Goal: Information Seeking & Learning: Compare options

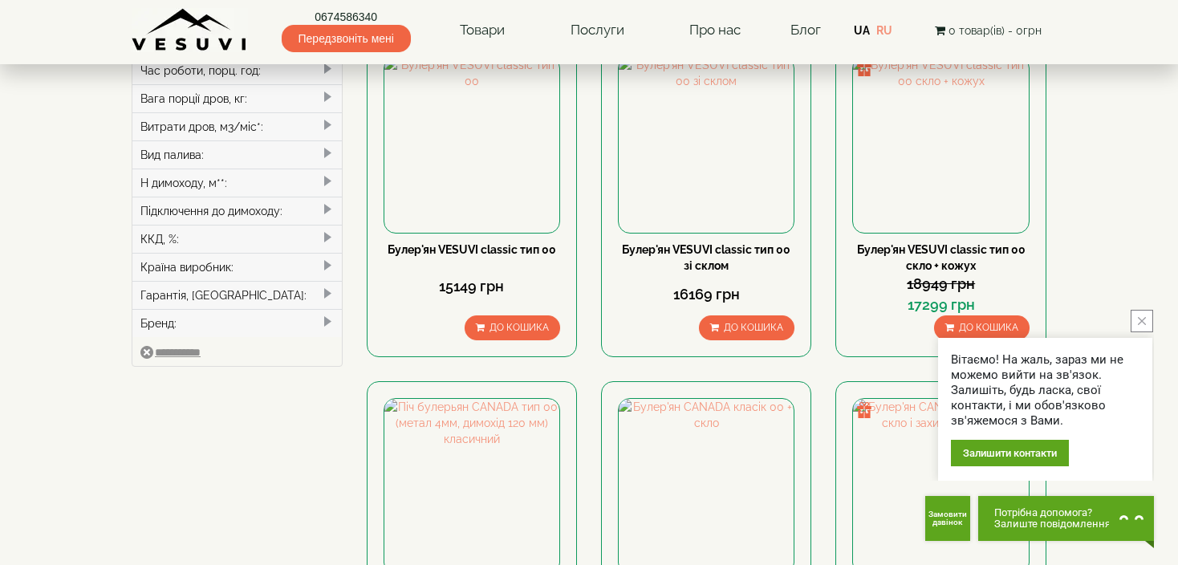
scroll to position [481, 0]
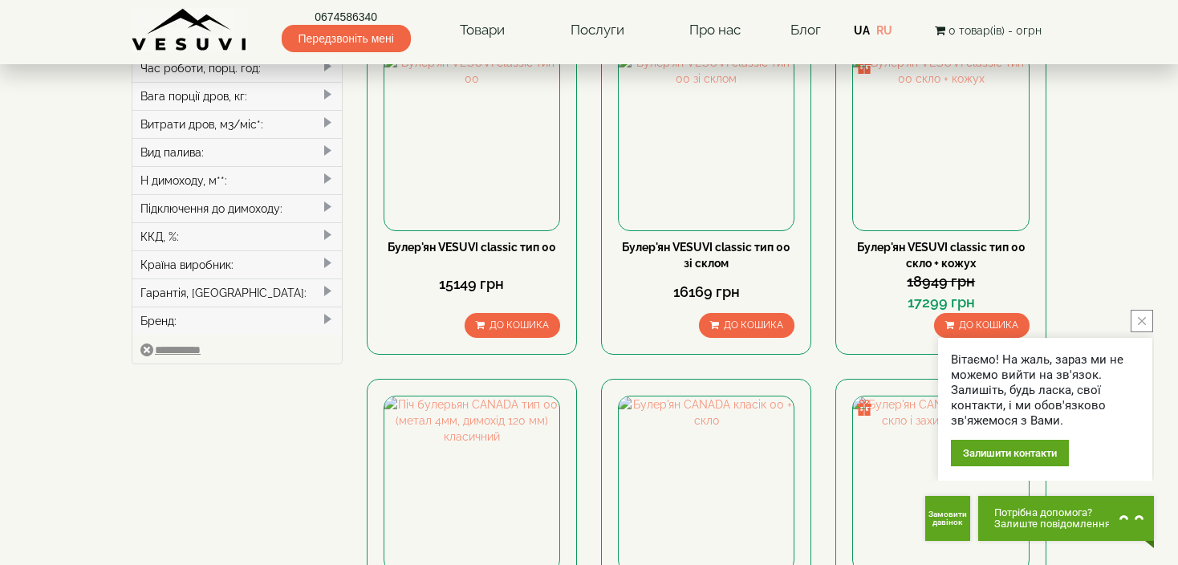
click at [1147, 320] on button "close button" at bounding box center [1142, 321] width 22 height 22
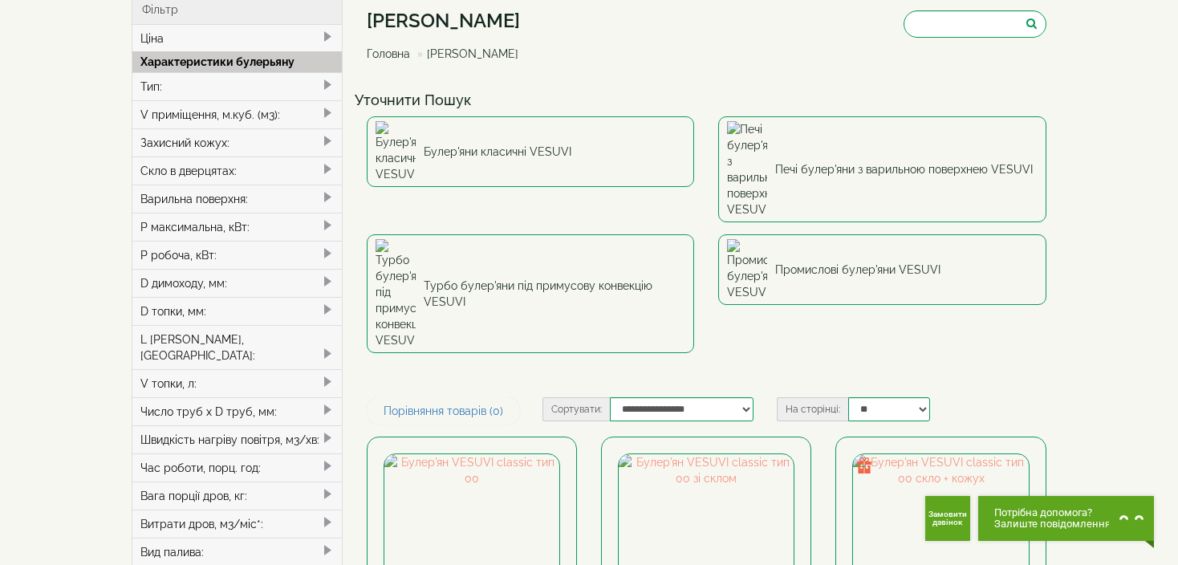
scroll to position [80, 0]
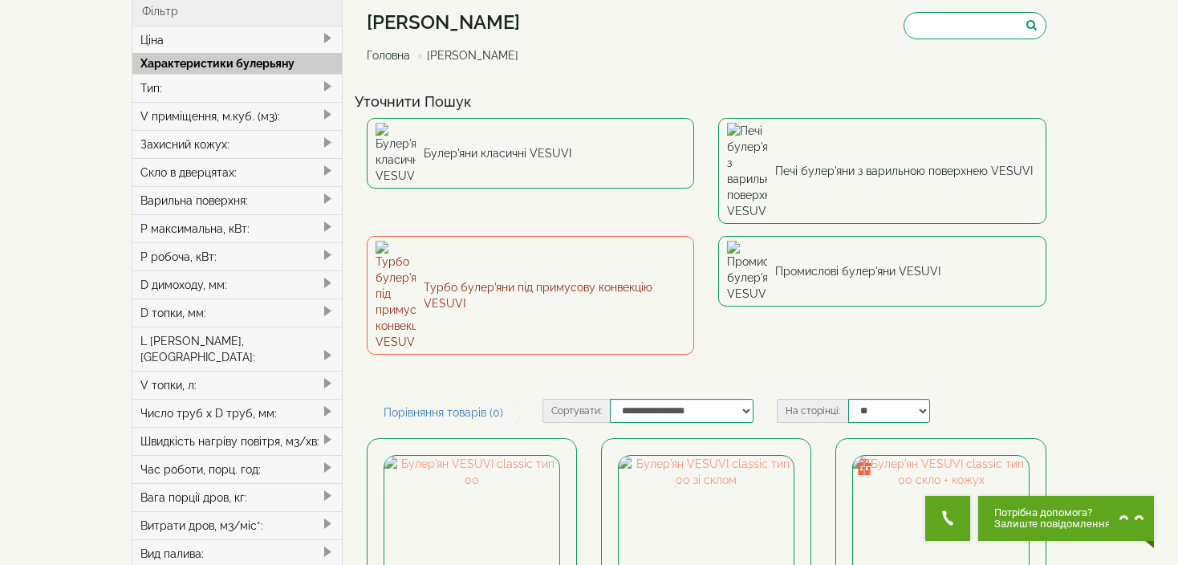
click at [447, 236] on link "Турбо булер'яни під примусову конвекцію VESUVI" at bounding box center [531, 295] width 328 height 119
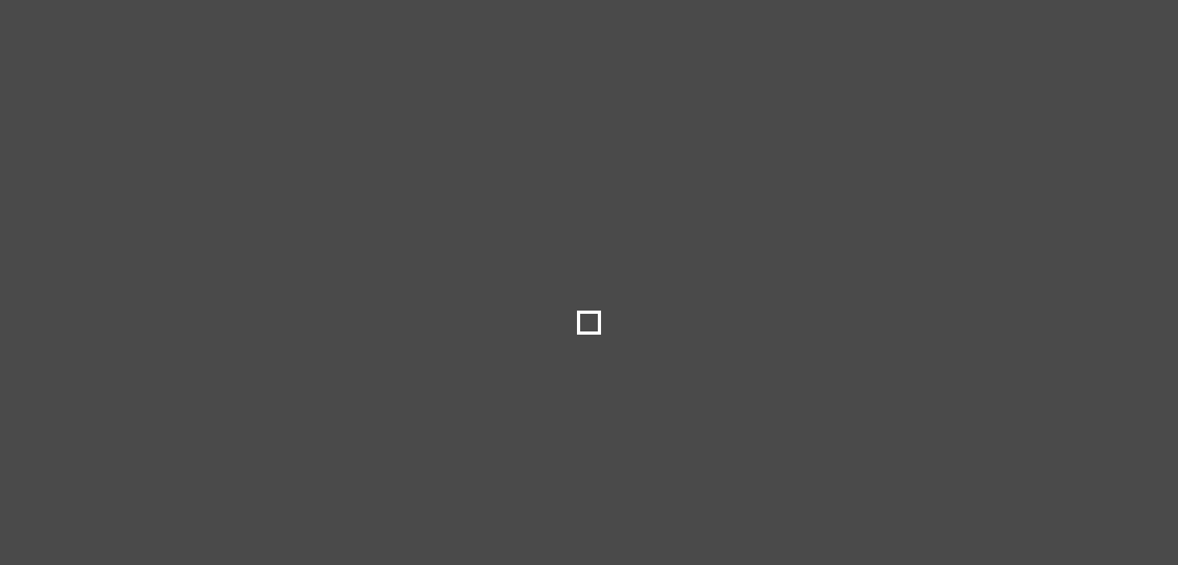
type input "*****"
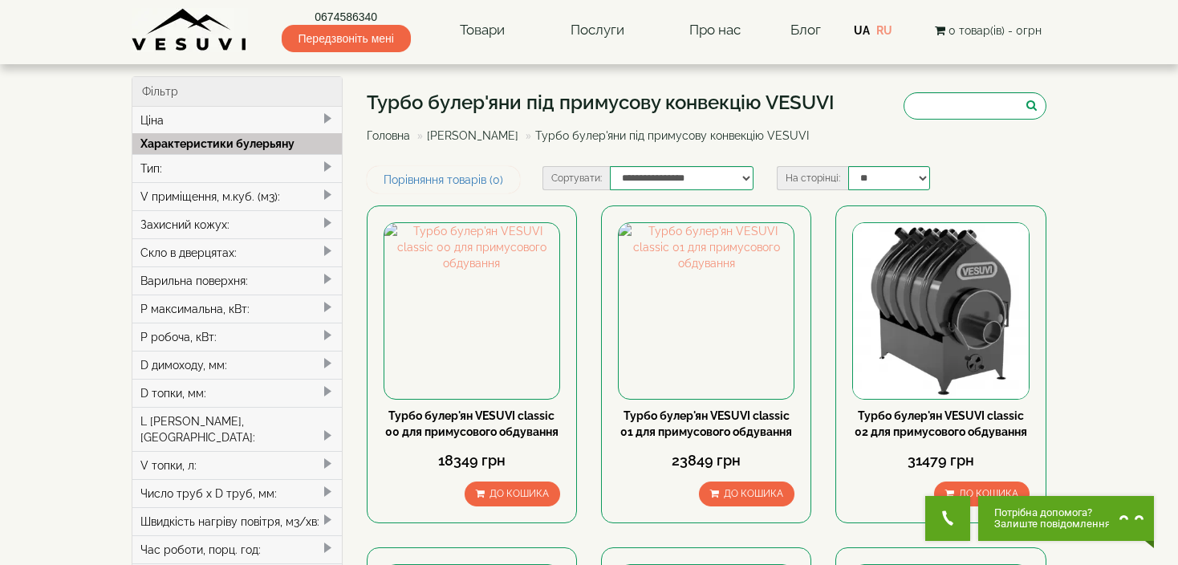
click at [323, 193] on span at bounding box center [327, 195] width 13 height 13
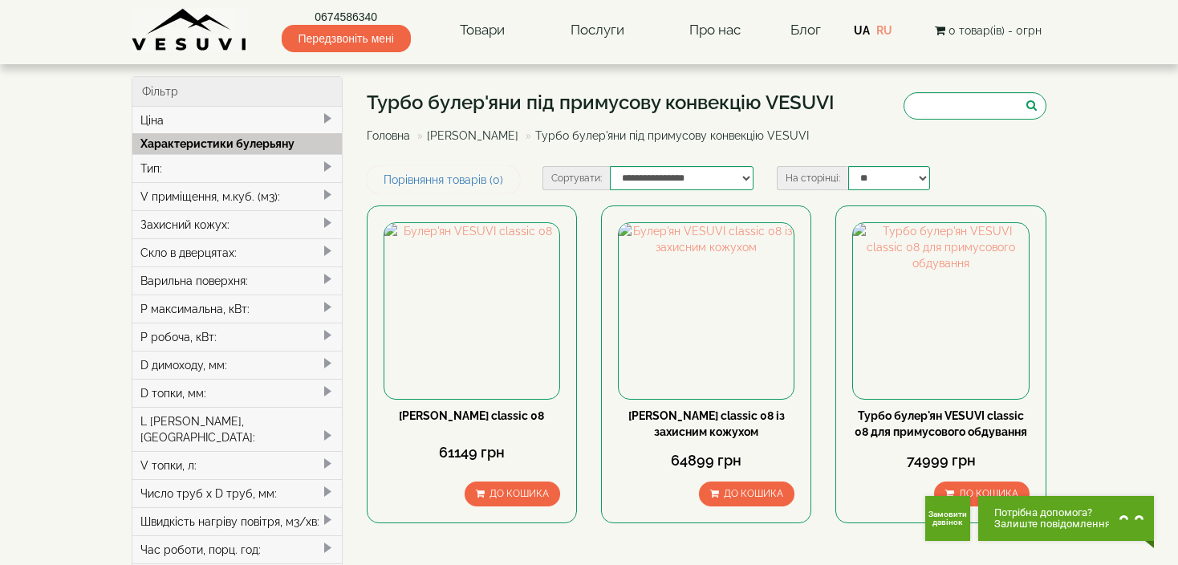
click at [173, 47] on img at bounding box center [190, 30] width 116 height 44
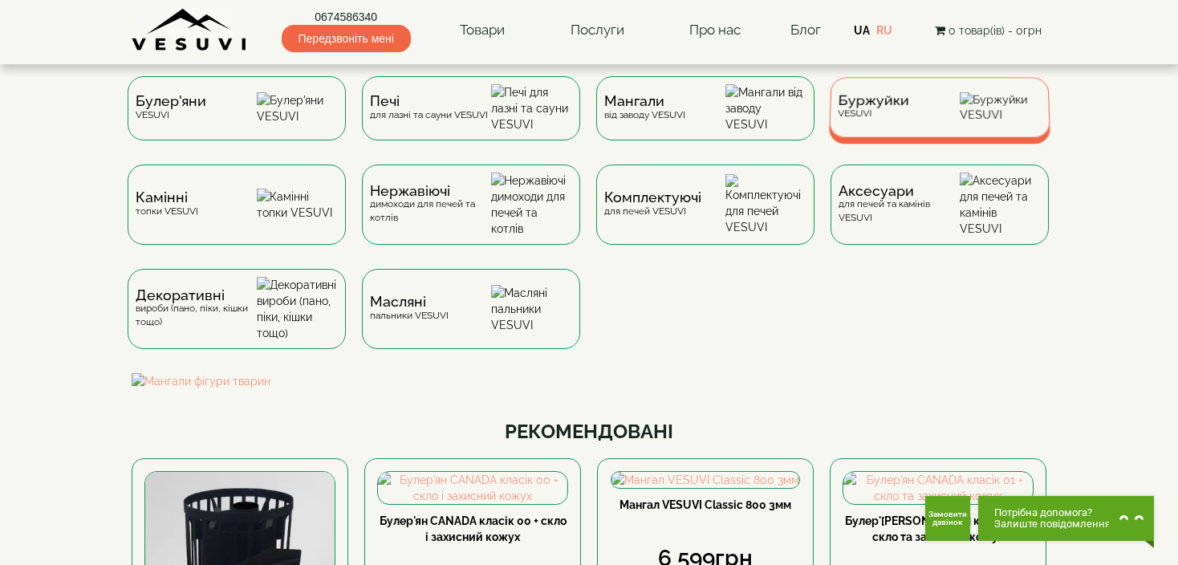
click at [900, 117] on div "Буржуйки VESUVI" at bounding box center [873, 107] width 71 height 25
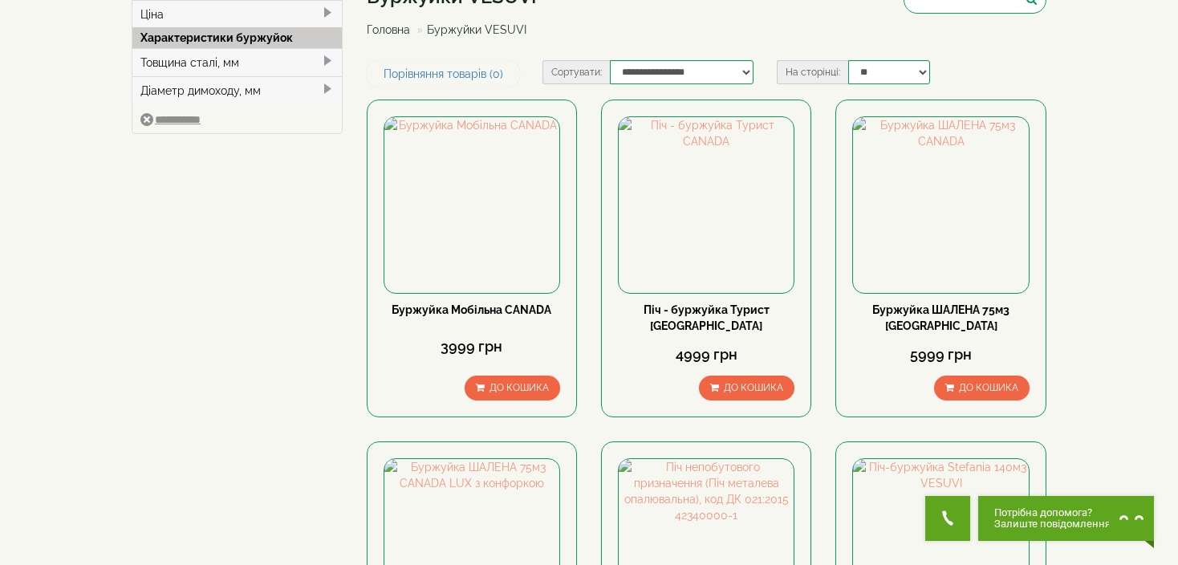
scroll to position [80, 0]
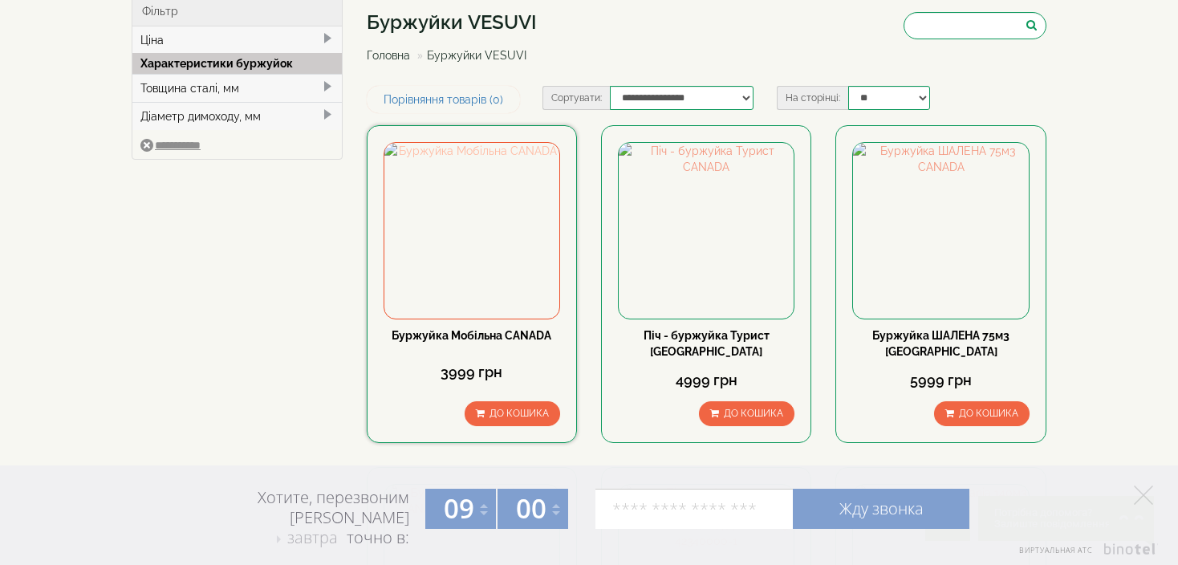
click at [458, 264] on img at bounding box center [471, 230] width 175 height 175
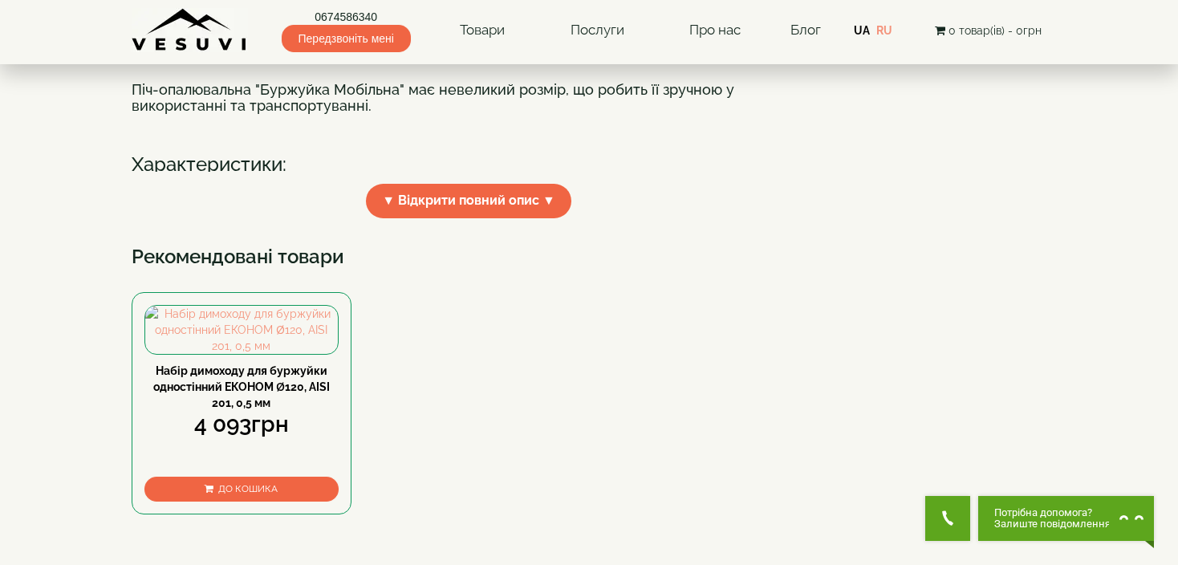
scroll to position [562, 0]
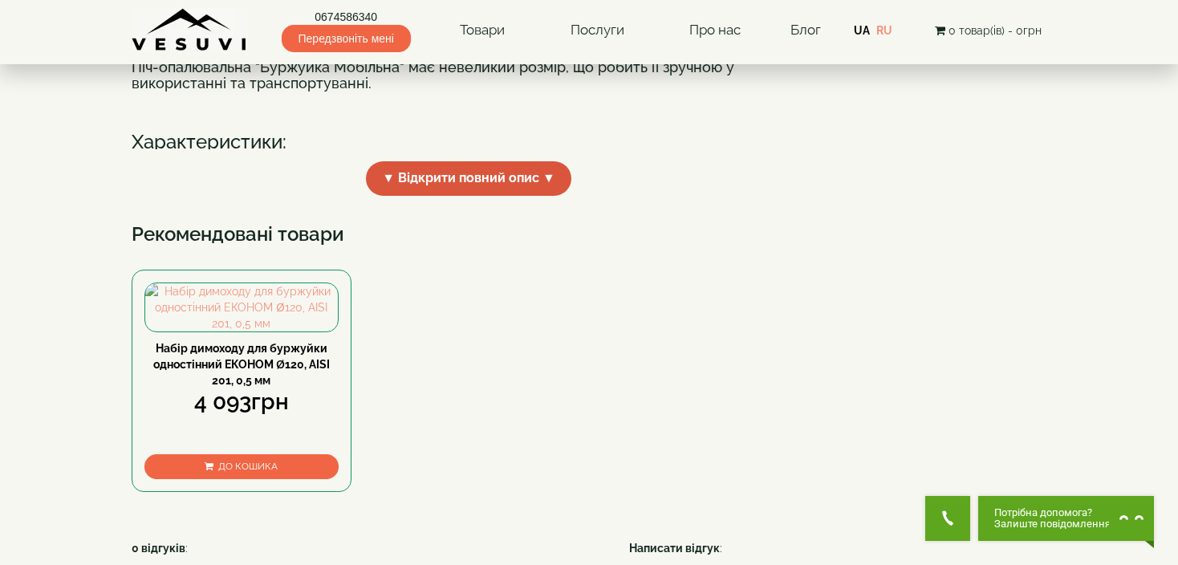
click at [535, 196] on span "▼ Відкрити повний опис ▼" at bounding box center [468, 178] width 205 height 35
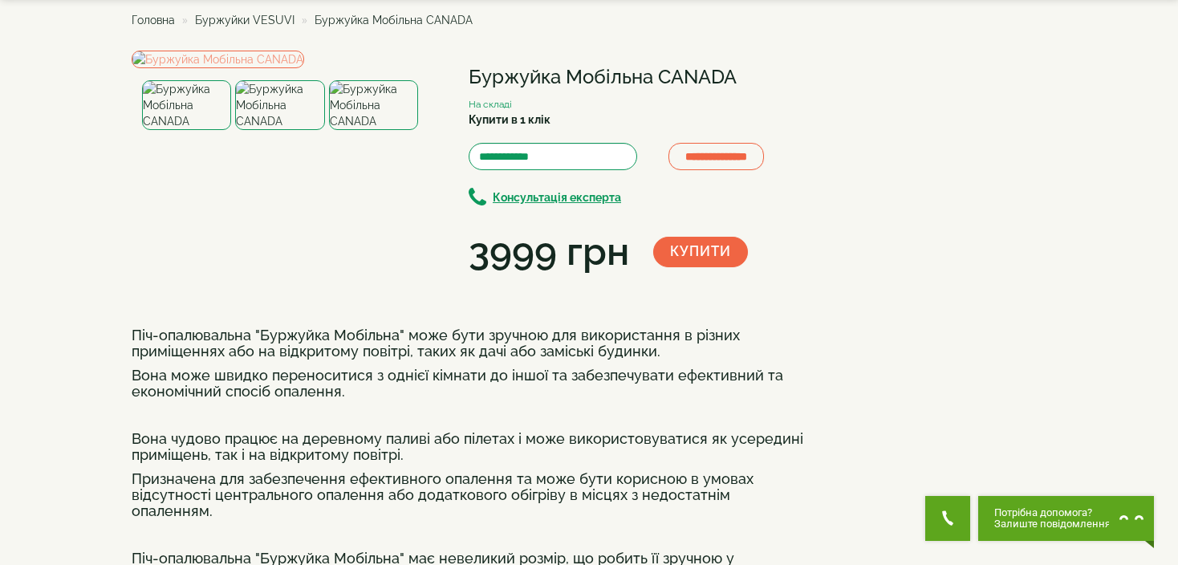
scroll to position [80, 0]
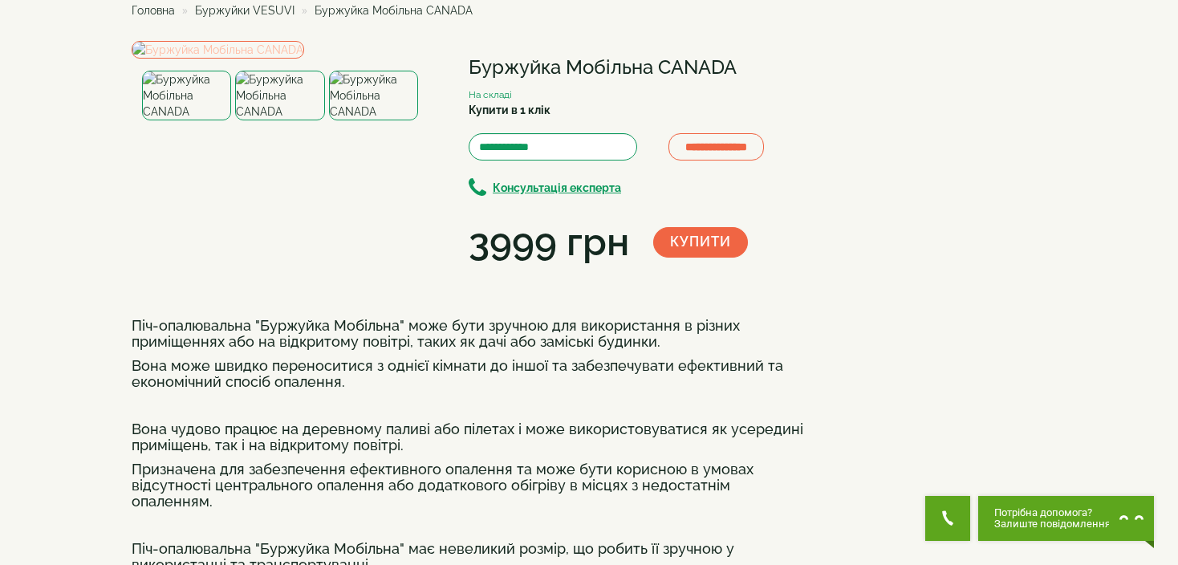
click at [304, 59] on img at bounding box center [218, 50] width 173 height 18
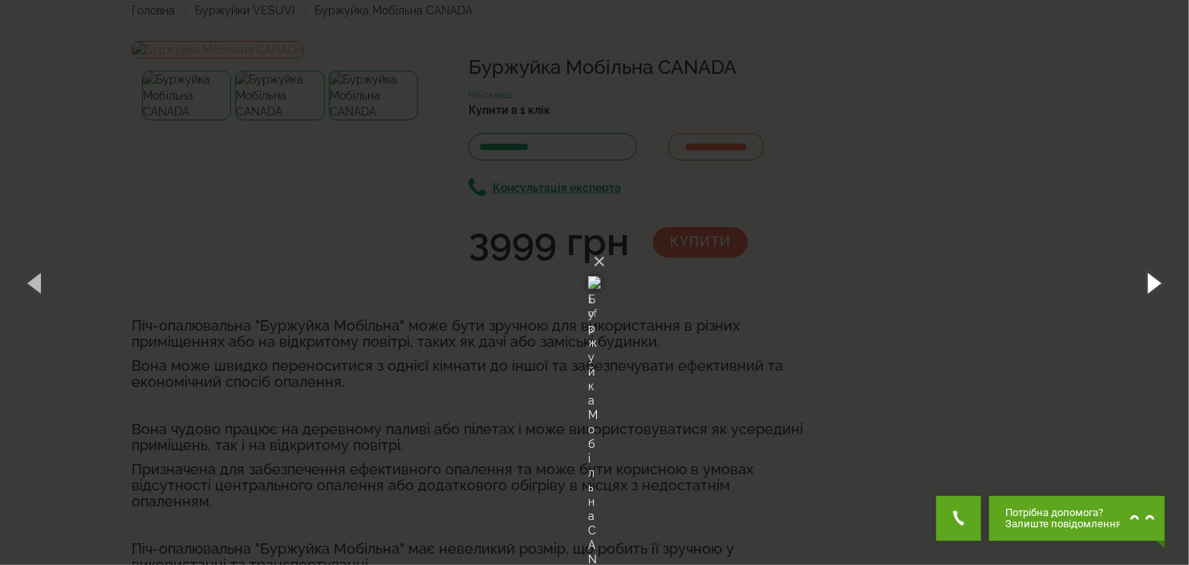
click at [1160, 276] on button "button" at bounding box center [1153, 282] width 72 height 88
click at [1160, 275] on button "button" at bounding box center [1153, 282] width 72 height 88
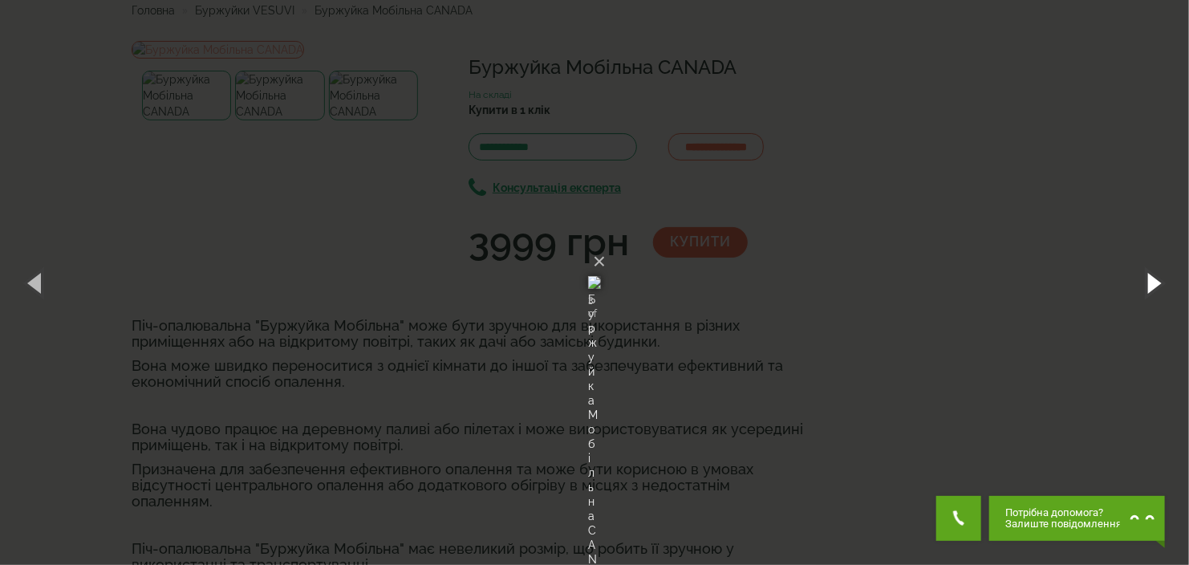
click at [1160, 275] on button "button" at bounding box center [1153, 282] width 72 height 88
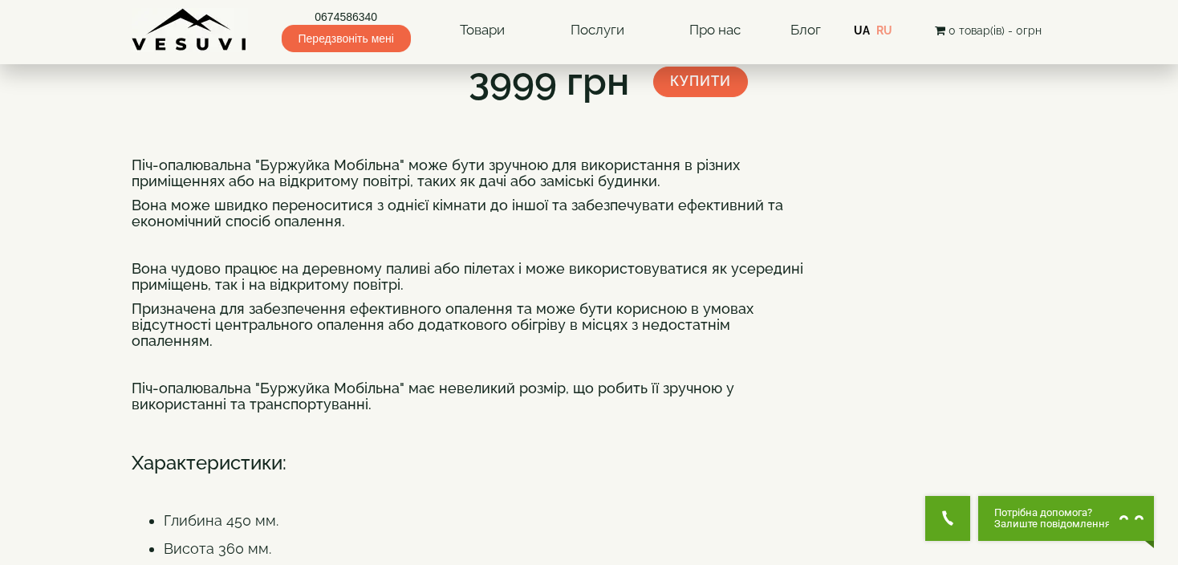
scroll to position [0, 0]
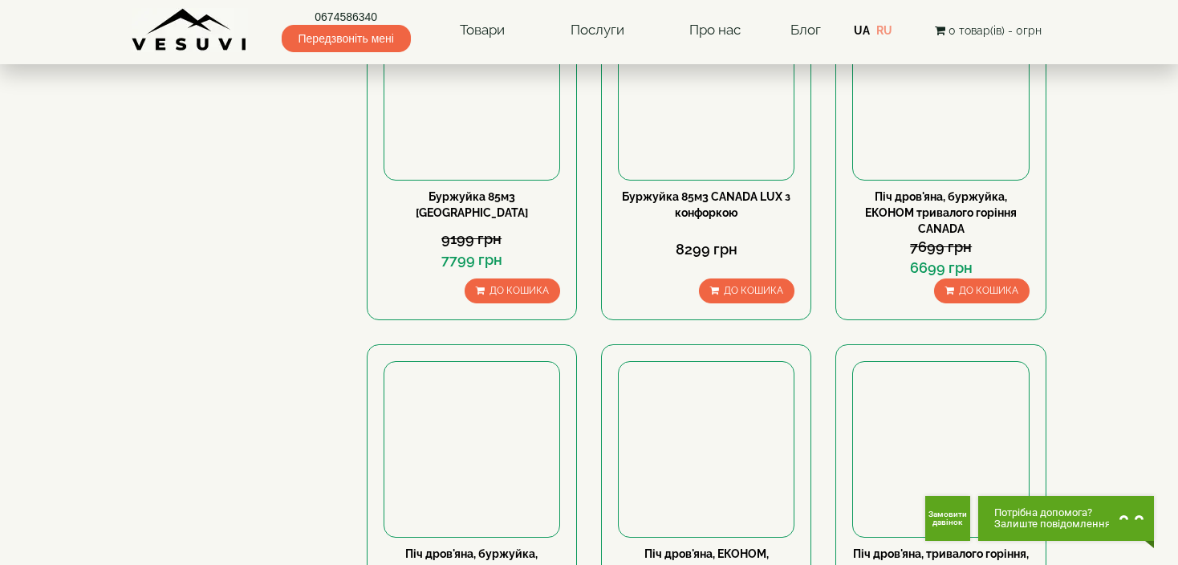
scroll to position [1444, 0]
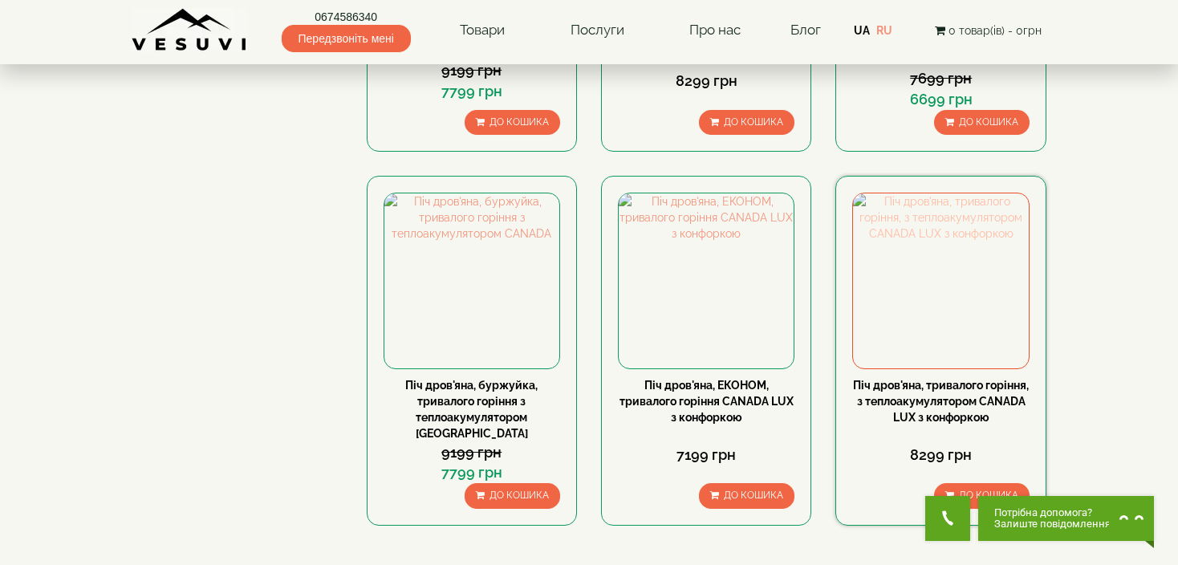
click at [950, 309] on img at bounding box center [940, 280] width 175 height 175
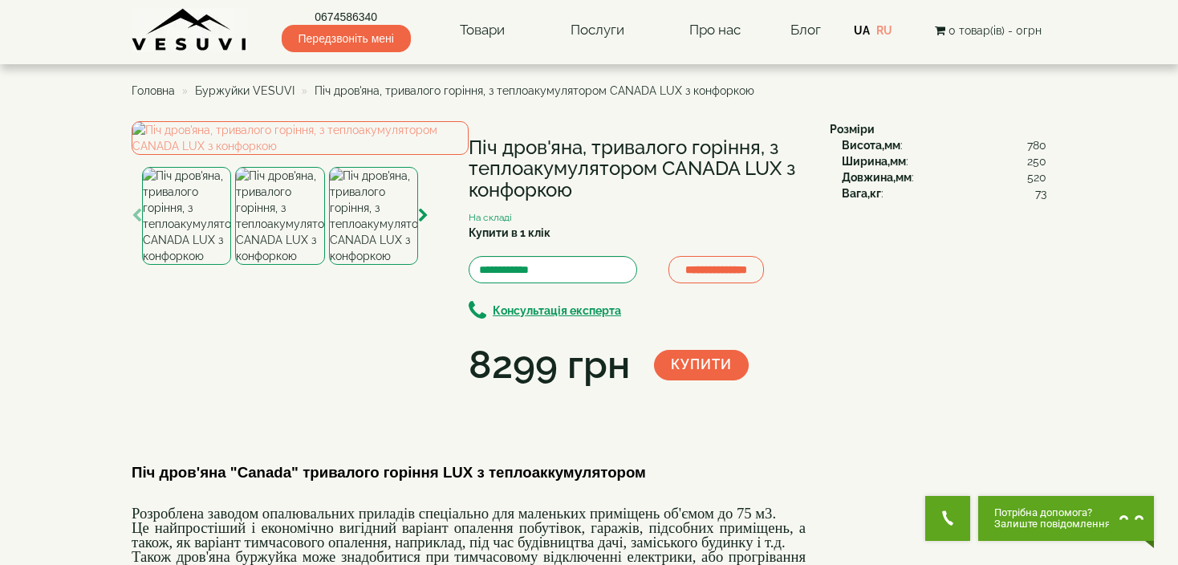
click at [375, 265] on img at bounding box center [373, 216] width 89 height 98
click at [303, 265] on img at bounding box center [279, 216] width 89 height 98
click at [224, 265] on img at bounding box center [186, 216] width 89 height 98
click at [297, 265] on img at bounding box center [279, 216] width 89 height 98
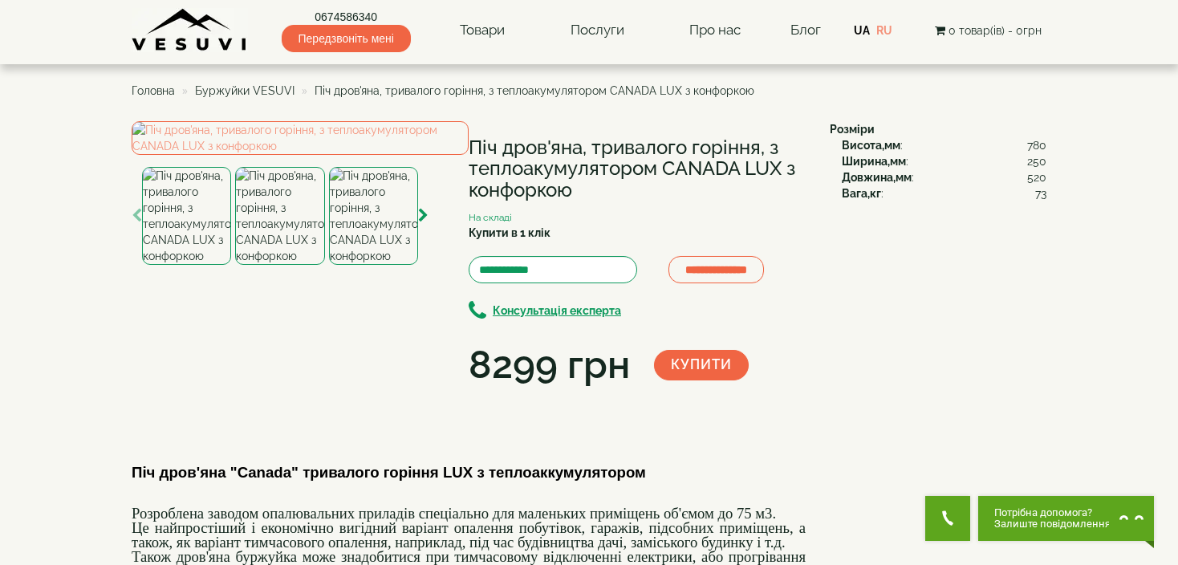
drag, startPoint x: 384, startPoint y: 491, endPoint x: 346, endPoint y: 489, distance: 38.6
click at [381, 265] on img at bounding box center [373, 216] width 89 height 98
click at [249, 265] on img at bounding box center [279, 216] width 89 height 98
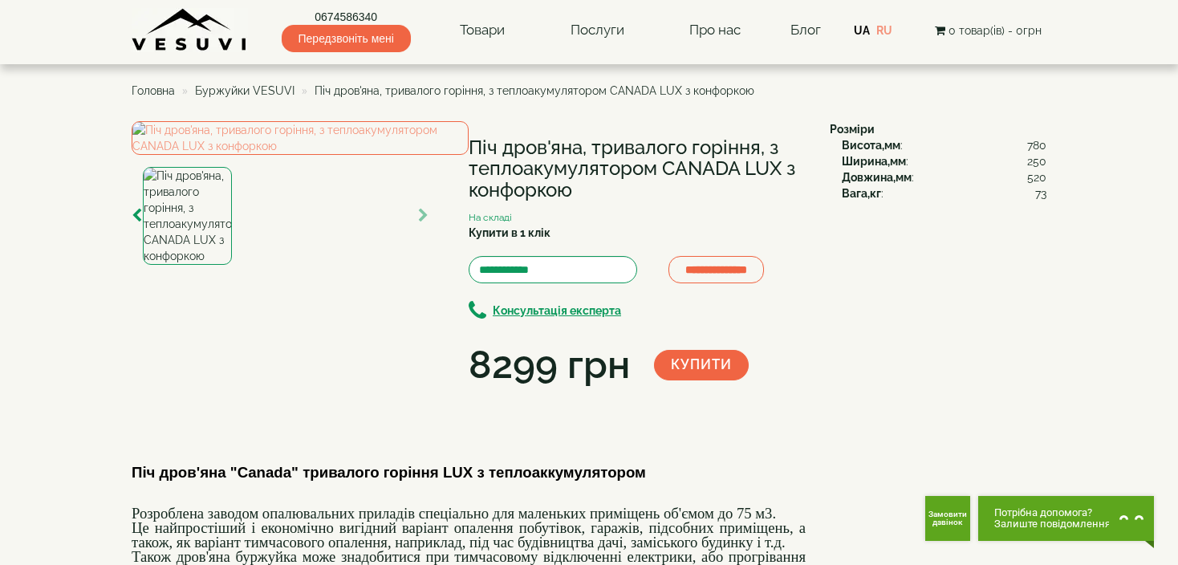
click at [165, 265] on img at bounding box center [187, 216] width 89 height 98
click at [355, 155] on img at bounding box center [300, 138] width 337 height 34
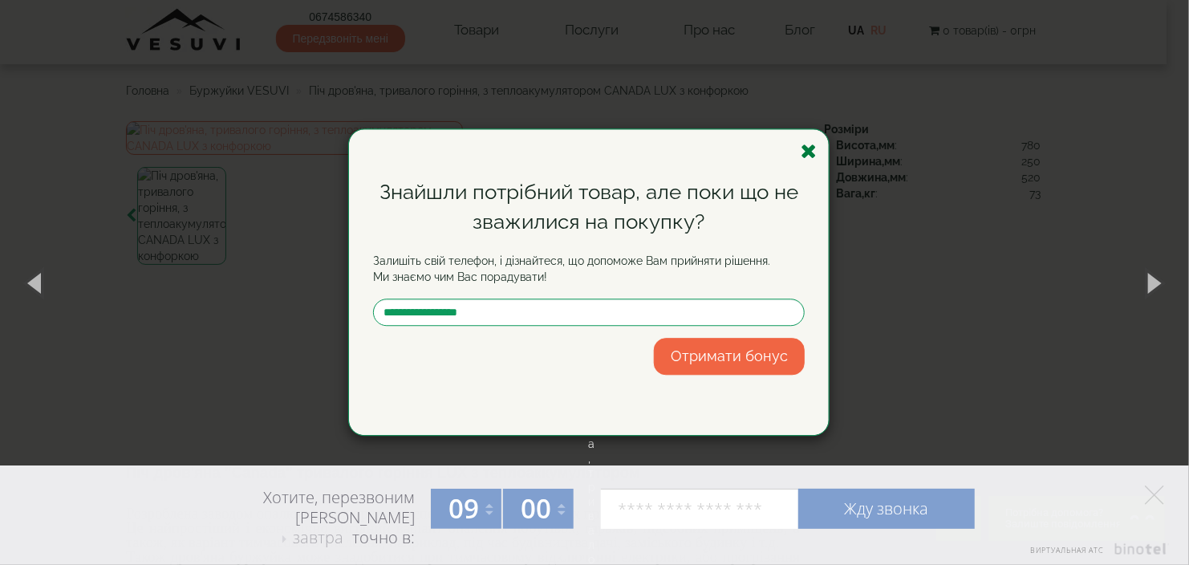
click at [805, 152] on icon "button" at bounding box center [809, 151] width 16 height 20
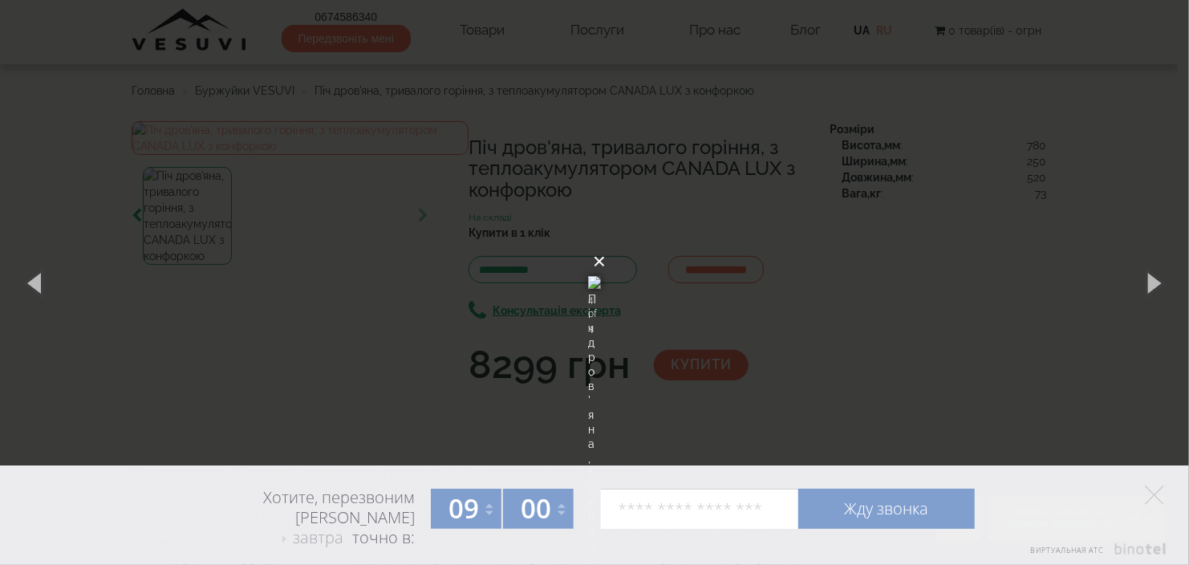
click at [606, 244] on button "×" at bounding box center [599, 261] width 13 height 35
